Goal: Navigation & Orientation: Find specific page/section

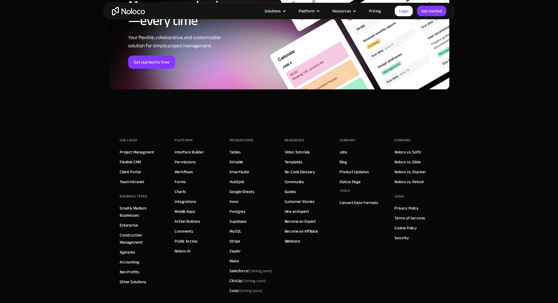
scroll to position [2265, 0]
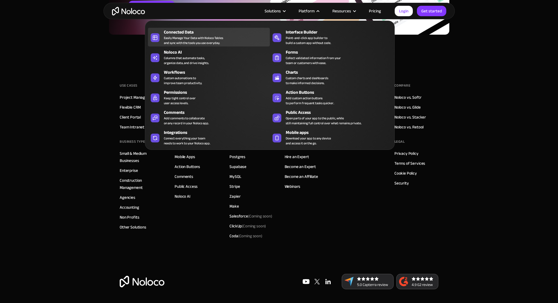
click at [189, 41] on div "Easily Manage Your Data with Noloco Tables and sync with the tools you use ever…" at bounding box center [193, 40] width 59 height 10
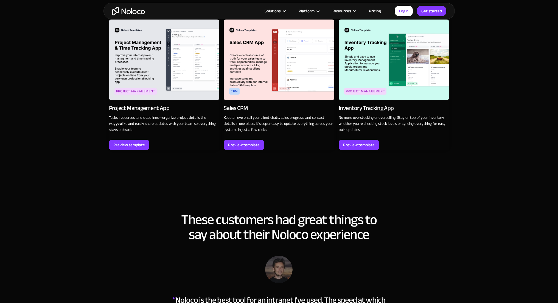
scroll to position [681, 0]
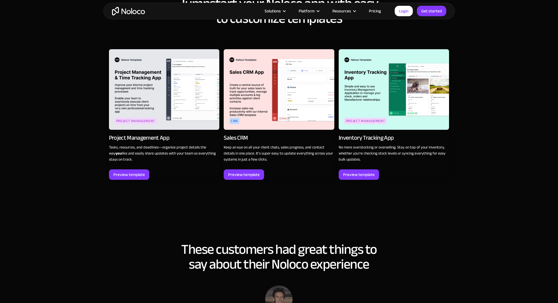
click at [152, 134] on div "Project Management App" at bounding box center [139, 138] width 60 height 8
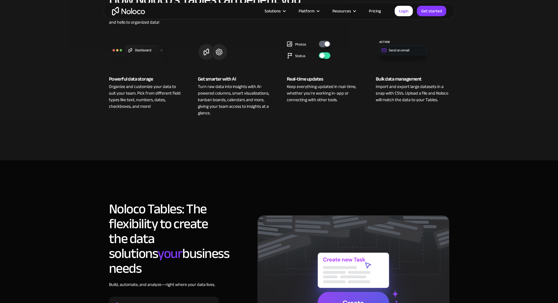
scroll to position [0, 0]
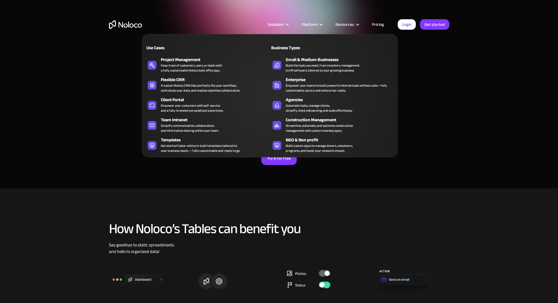
click at [284, 21] on div "Solutions" at bounding box center [276, 24] width 16 height 7
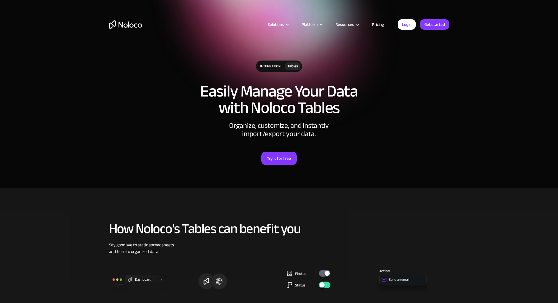
click at [284, 21] on div "Solutions" at bounding box center [276, 24] width 16 height 7
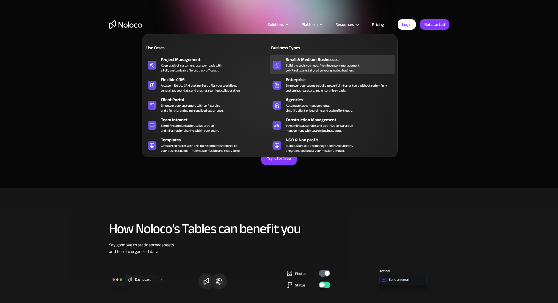
click at [299, 64] on div "Build the tools you need, from inventory management to HR software, tailored to…" at bounding box center [323, 68] width 74 height 10
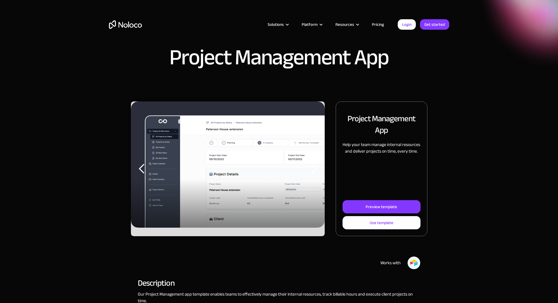
click at [203, 183] on img at bounding box center [228, 164] width 194 height 126
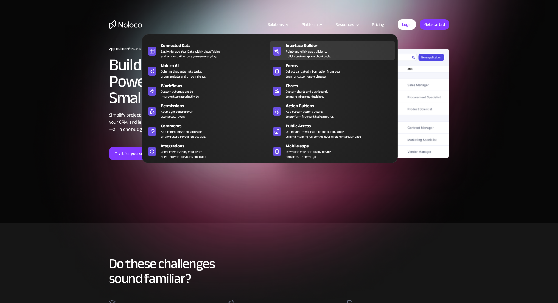
click at [293, 57] on div "Point-and-click app builder to build a custom app without code." at bounding box center [308, 54] width 45 height 10
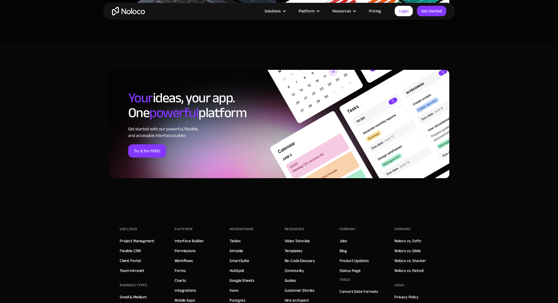
scroll to position [1866, 0]
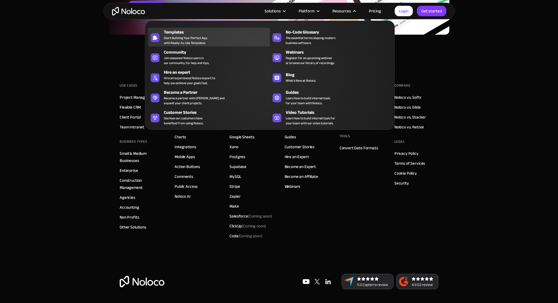
click at [224, 41] on div "Templates Start Building Your Perfect App with Ready-to-Use Templates" at bounding box center [215, 37] width 103 height 16
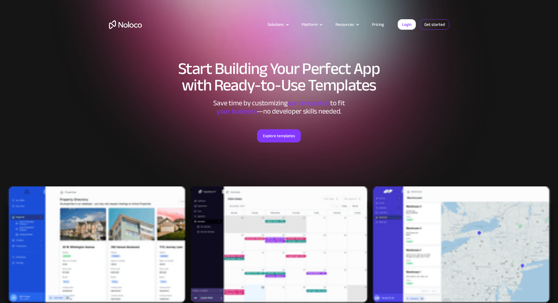
click at [437, 19] on link "Get started" at bounding box center [434, 24] width 29 height 10
